Goal: Task Accomplishment & Management: Use online tool/utility

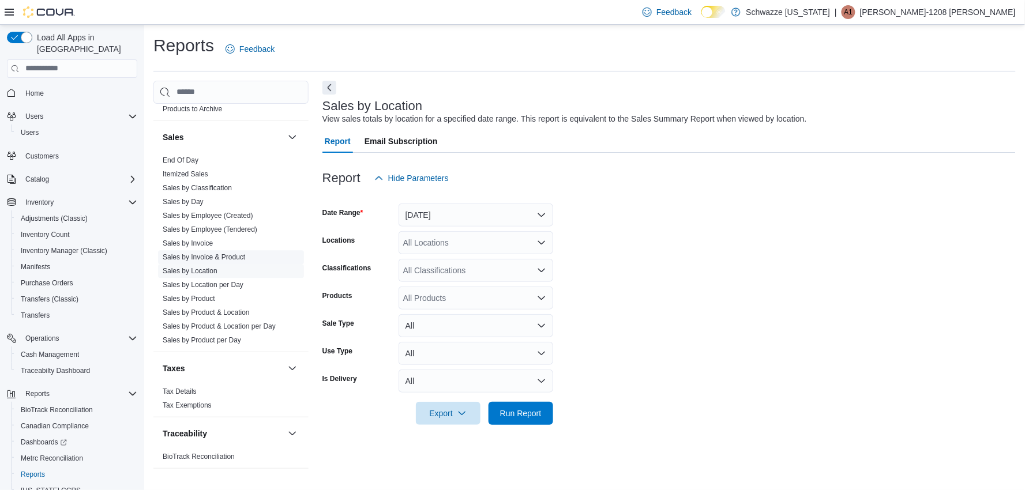
scroll to position [796, 0]
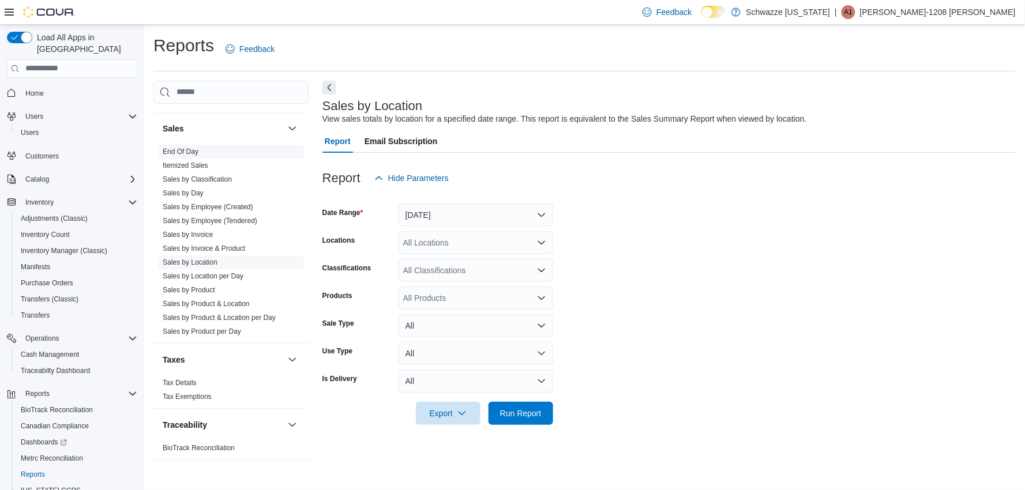
click at [186, 151] on link "End Of Day" at bounding box center [181, 152] width 36 height 8
